Goal: Information Seeking & Learning: Learn about a topic

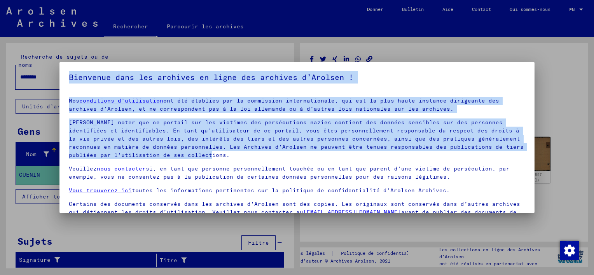
drag, startPoint x: 535, startPoint y: 149, endPoint x: 527, endPoint y: 156, distance: 10.5
click at [527, 156] on div "Bienvenue dans les archives en ligne des archives d’Arolsen ! Nos conditions d’…" at bounding box center [297, 137] width 594 height 275
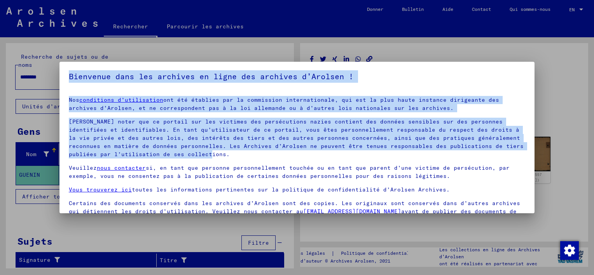
scroll to position [66, 0]
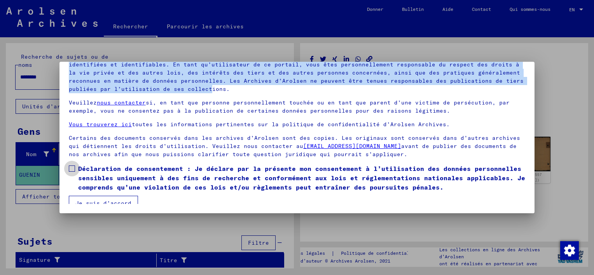
click at [70, 171] on span at bounding box center [72, 169] width 6 height 6
click at [95, 199] on button "Je suis d’accord" at bounding box center [103, 203] width 69 height 15
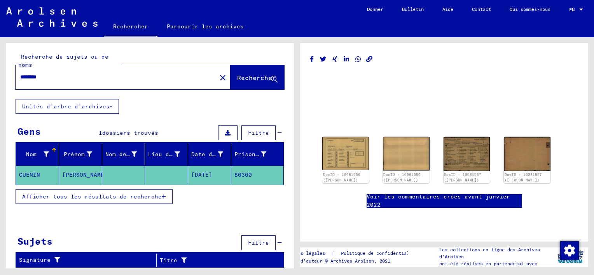
scroll to position [237, 0]
click at [214, 26] on link "Parcourir les archives" at bounding box center [206, 26] width 96 height 19
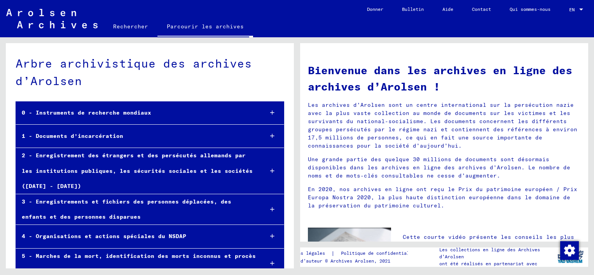
scroll to position [92, 0]
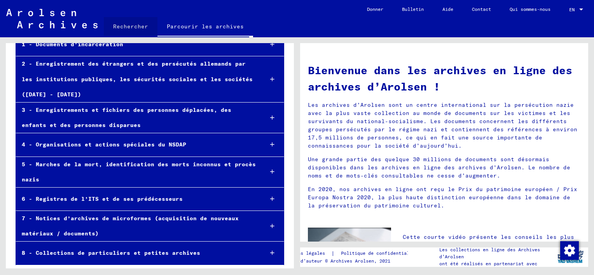
click at [132, 23] on link "Rechercher" at bounding box center [131, 26] width 54 height 19
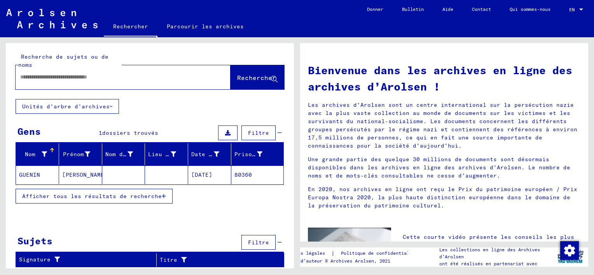
click at [67, 178] on mat-cell "[PERSON_NAME]" at bounding box center [80, 175] width 43 height 19
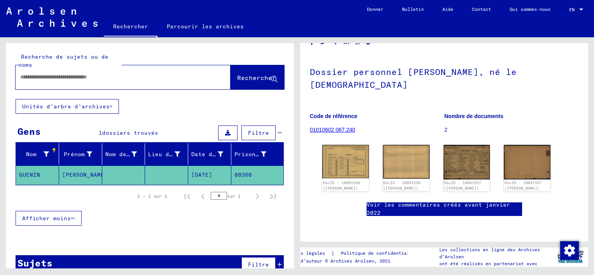
scroll to position [182, 0]
drag, startPoint x: 582, startPoint y: 149, endPoint x: 584, endPoint y: 227, distance: 77.8
click at [584, 227] on div "1 Documents d’incarcération / 1.1 Camps et ghettos / 1.1.6 Camp de concentratio…" at bounding box center [444, 142] width 288 height 199
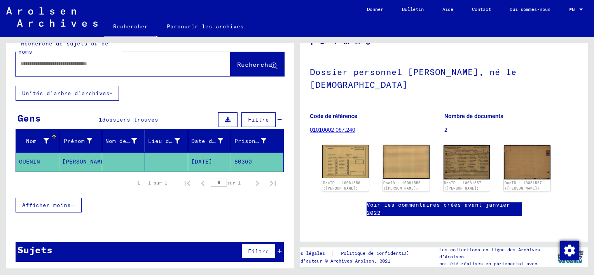
click at [567, 250] on img "Modifier le consentement" at bounding box center [570, 251] width 19 height 19
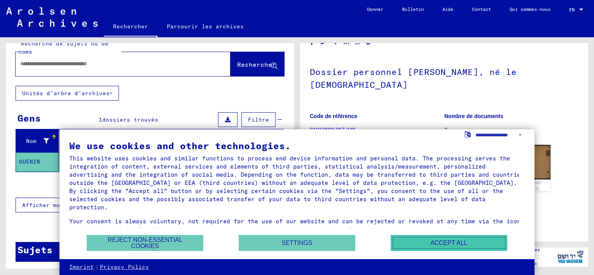
click at [496, 249] on button "Accept all" at bounding box center [449, 243] width 117 height 16
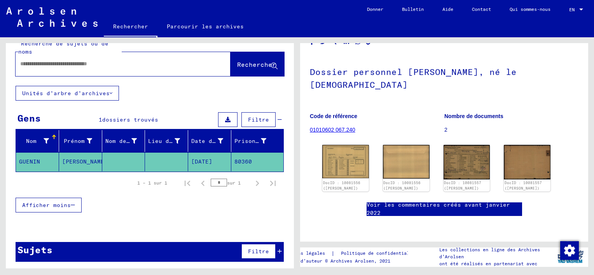
scroll to position [0, 0]
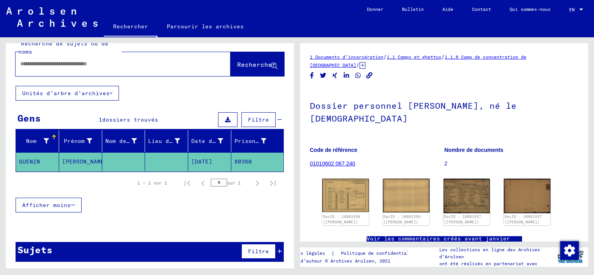
click at [346, 57] on link "1 Documents d’incarcération" at bounding box center [347, 57] width 74 height 6
